Goal: Book appointment/travel/reservation

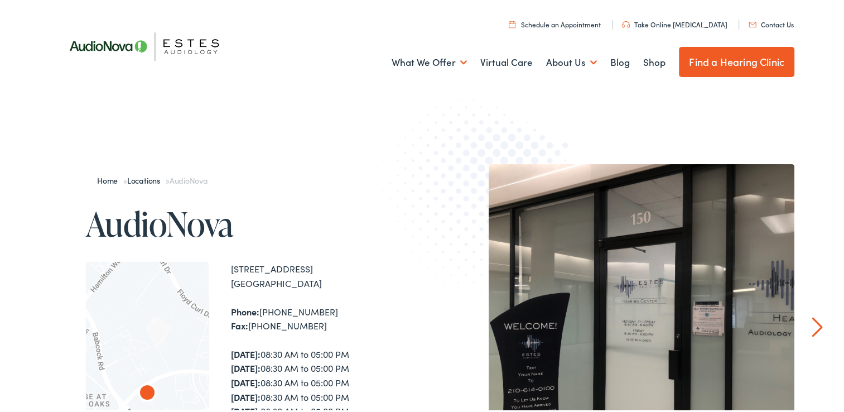
click at [718, 64] on link "Find a Hearing Clinic" at bounding box center [736, 60] width 115 height 30
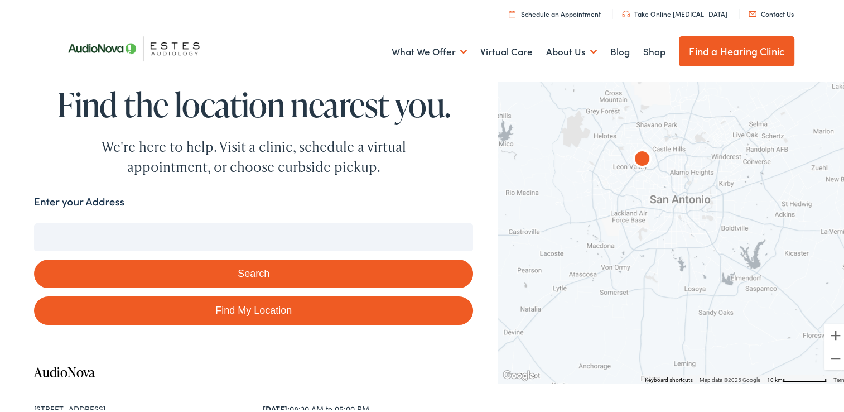
click at [636, 159] on img "AudioNova" at bounding box center [642, 158] width 36 height 36
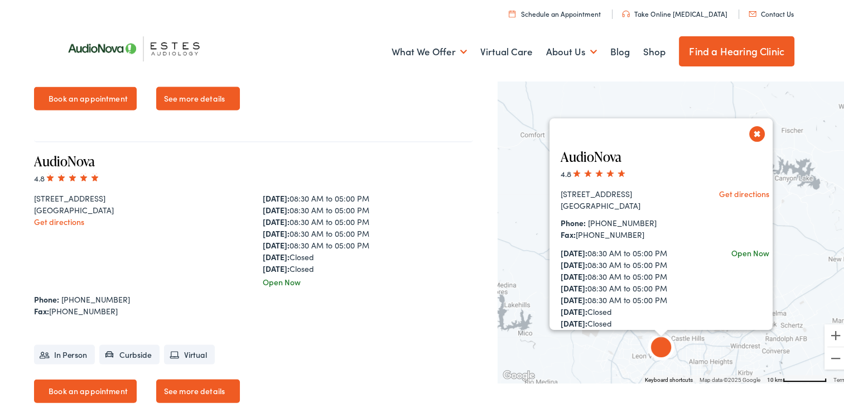
scroll to position [2293, 0]
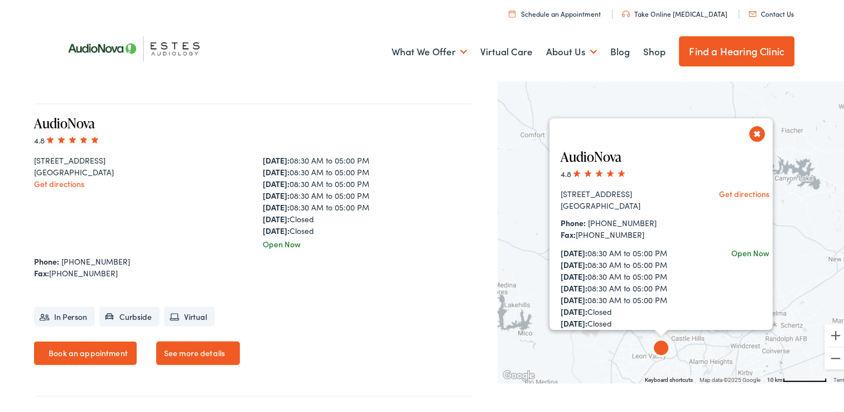
click at [752, 130] on button "Close" at bounding box center [757, 132] width 20 height 20
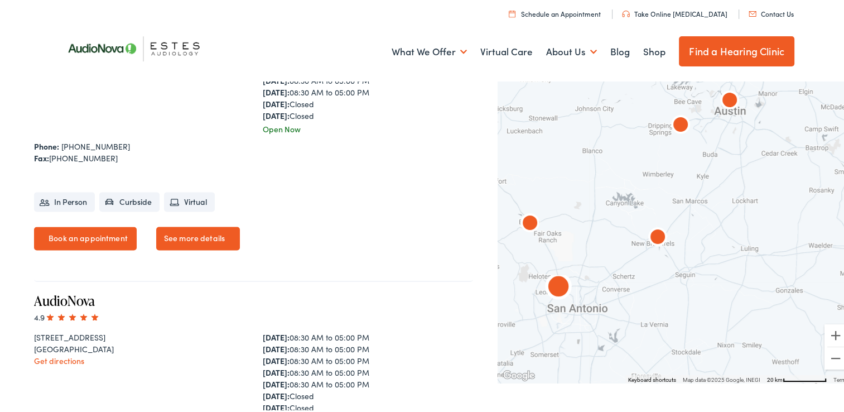
scroll to position [1527, 0]
